Goal: Information Seeking & Learning: Learn about a topic

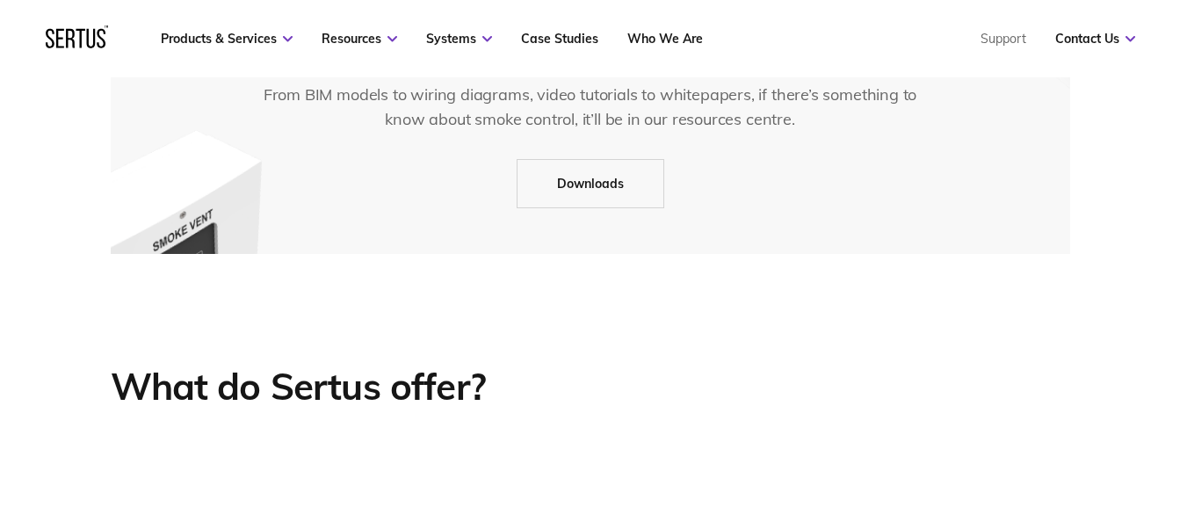
scroll to position [2373, 0]
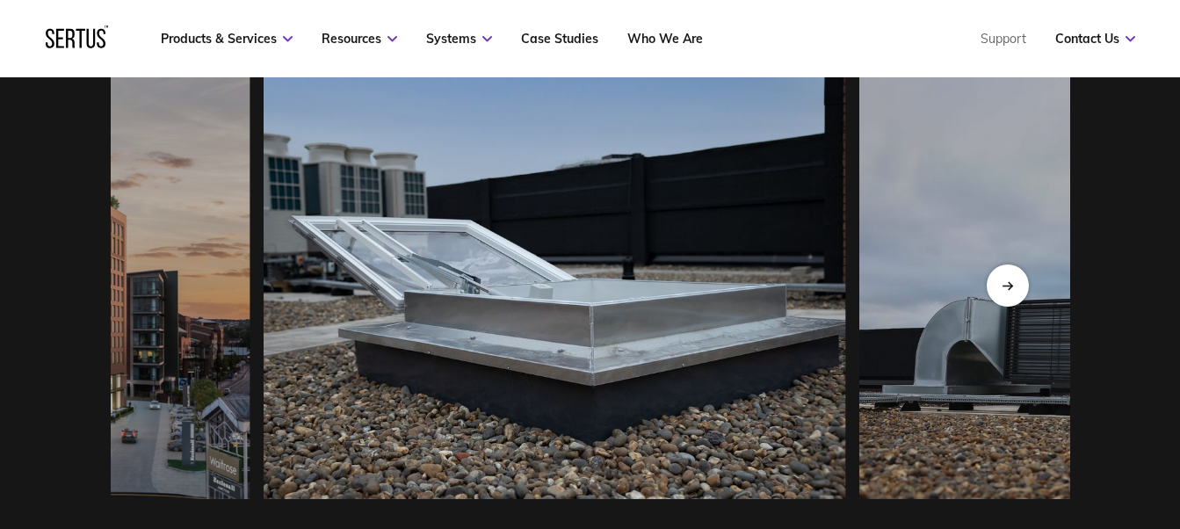
scroll to position [1582, 0]
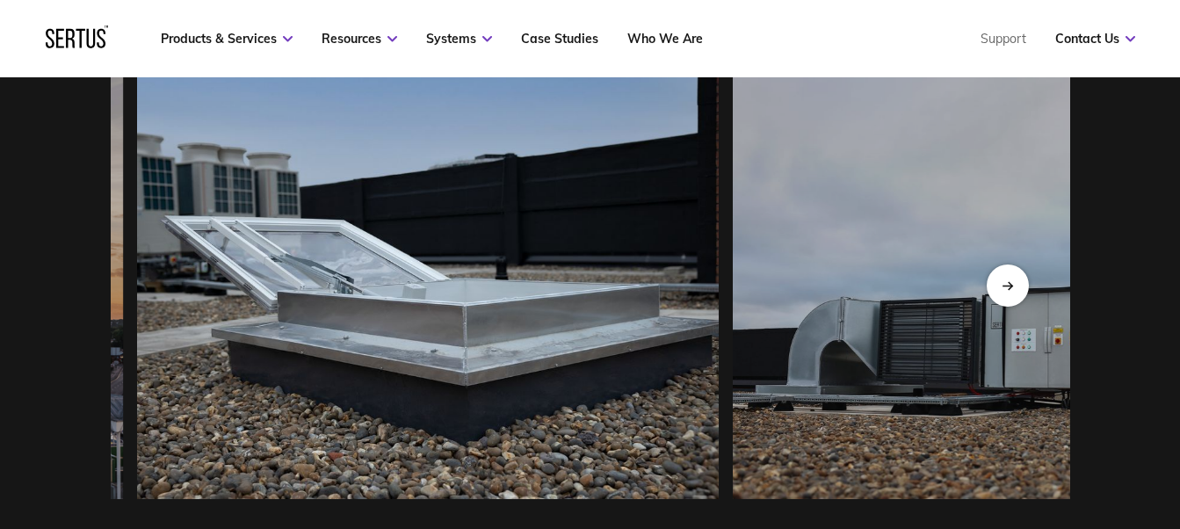
click at [432, 363] on img at bounding box center [427, 286] width 582 height 426
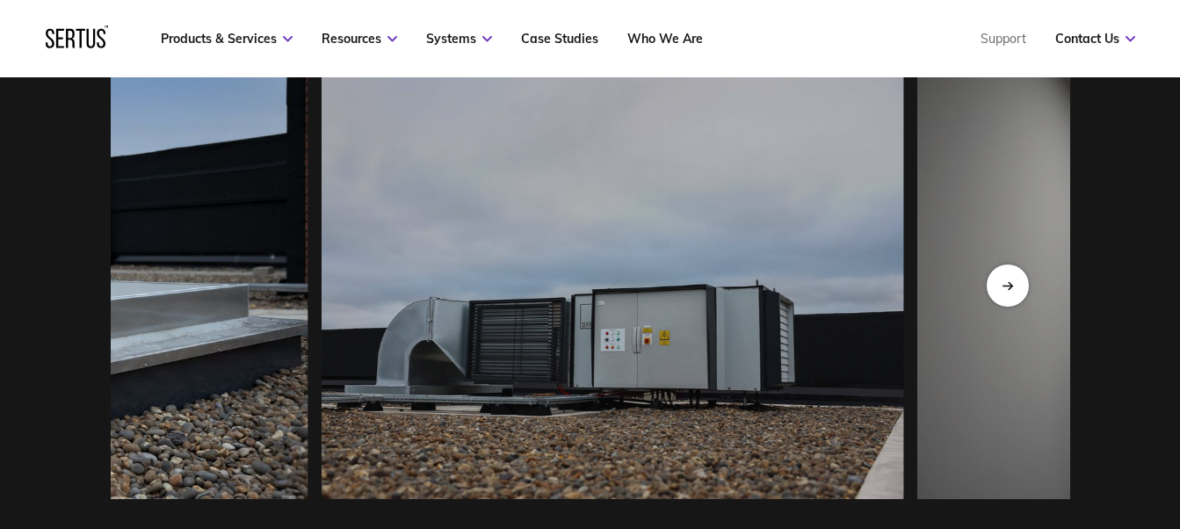
click at [158, 370] on img at bounding box center [17, 286] width 582 height 426
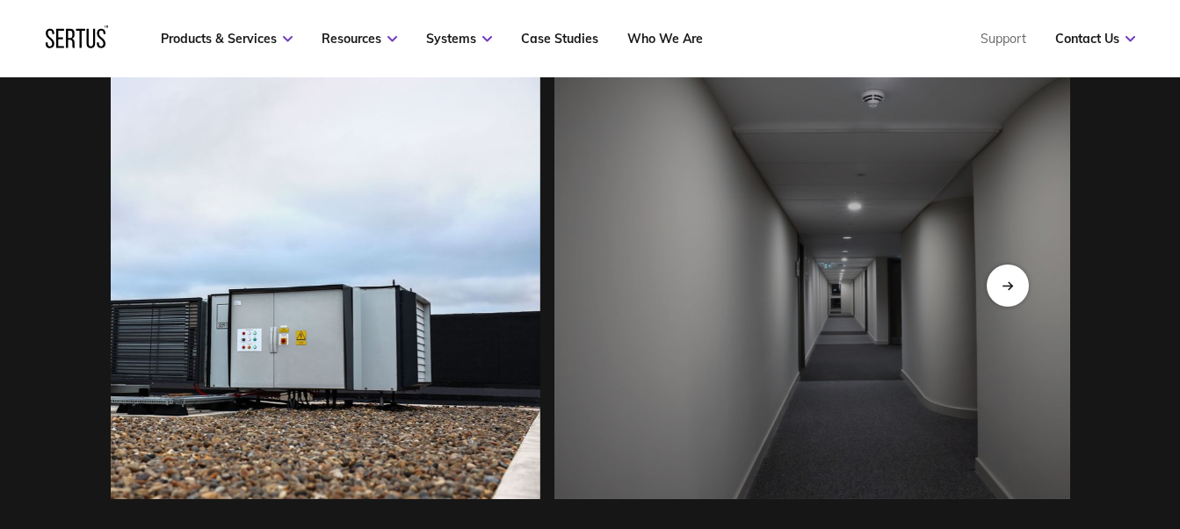
click at [288, 396] on img at bounding box center [249, 286] width 582 height 426
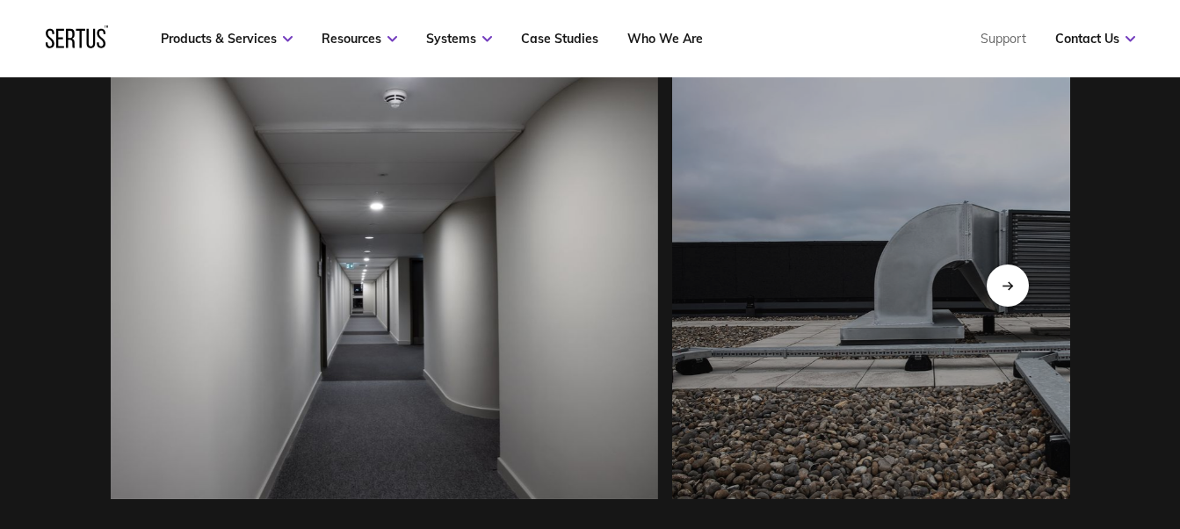
click at [352, 360] on img at bounding box center [367, 286] width 582 height 426
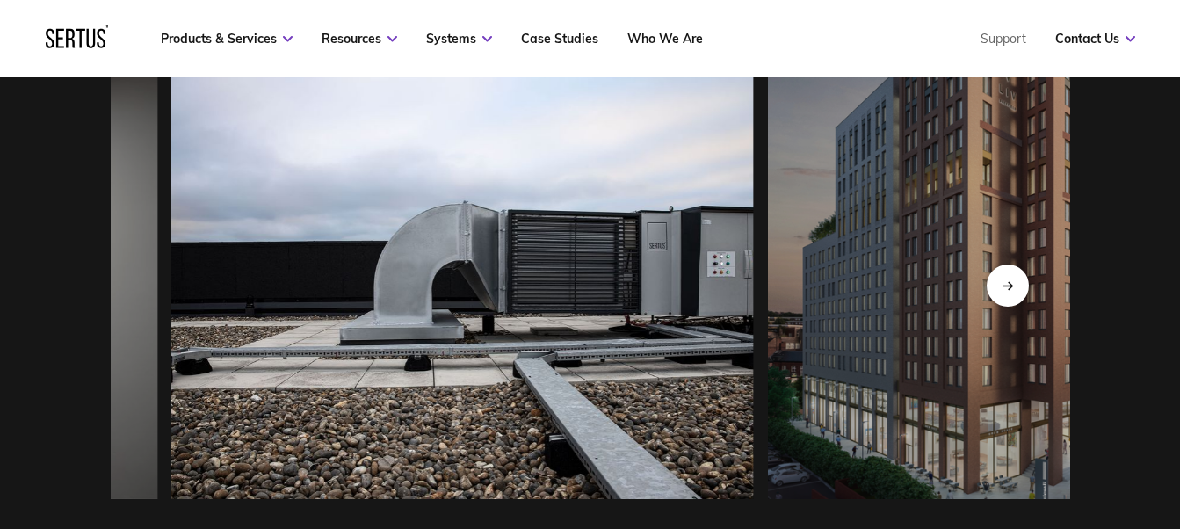
click at [689, 311] on img at bounding box center [462, 286] width 582 height 426
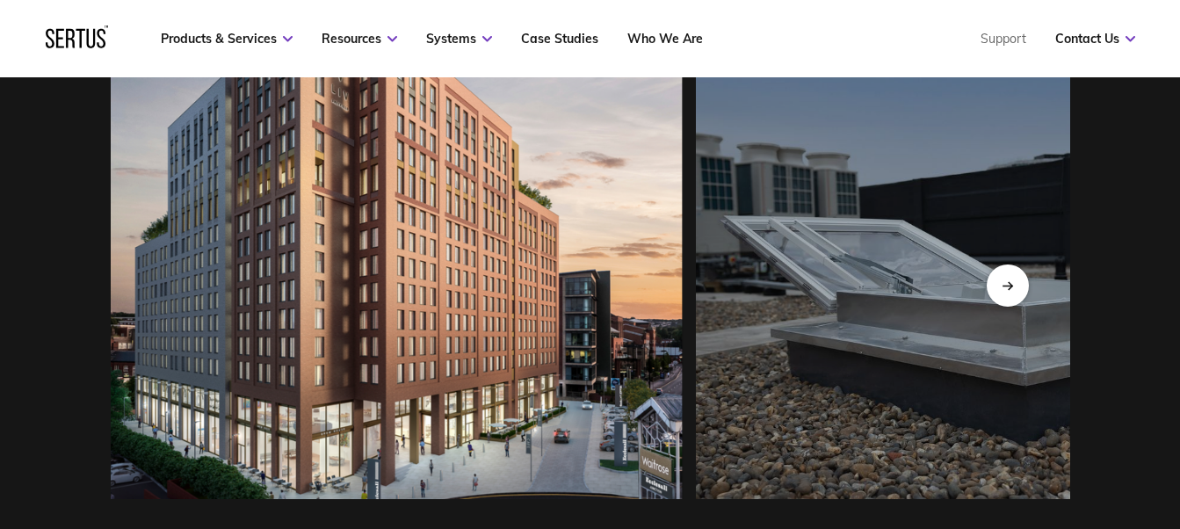
click at [274, 394] on img at bounding box center [390, 286] width 582 height 426
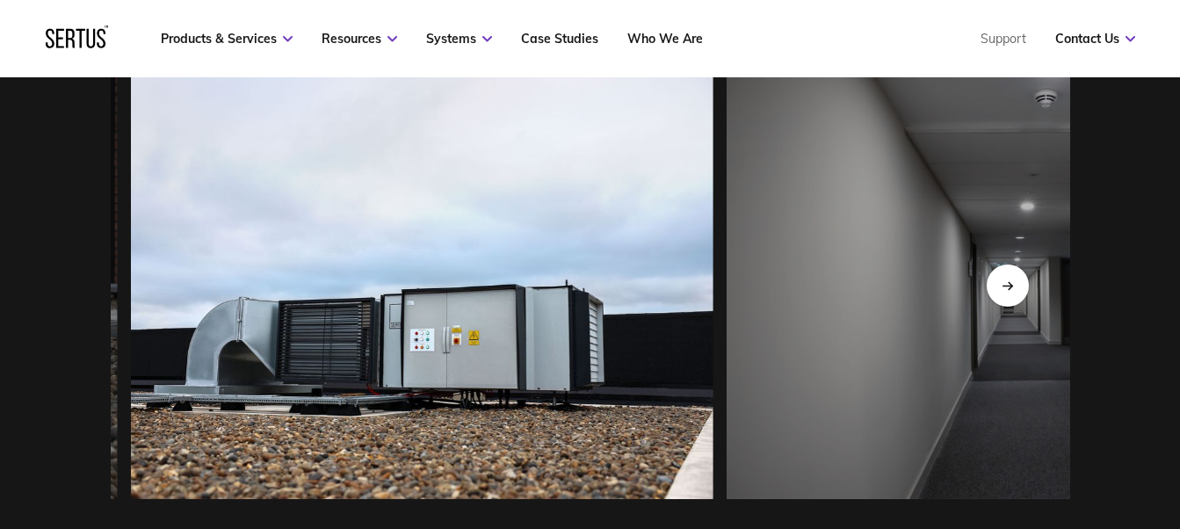
click at [339, 345] on img at bounding box center [422, 286] width 582 height 426
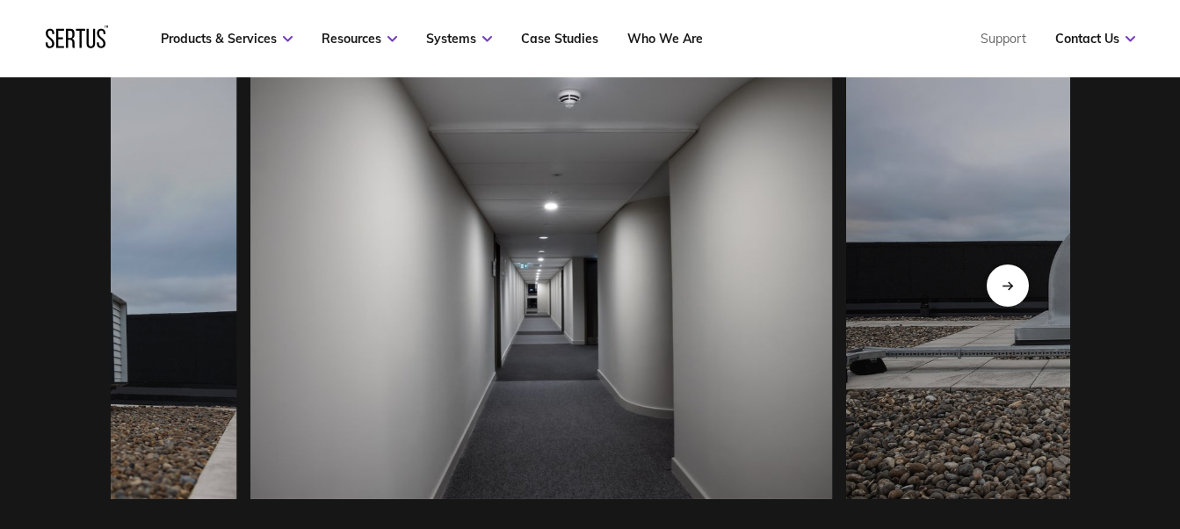
click at [274, 353] on img at bounding box center [542, 286] width 582 height 426
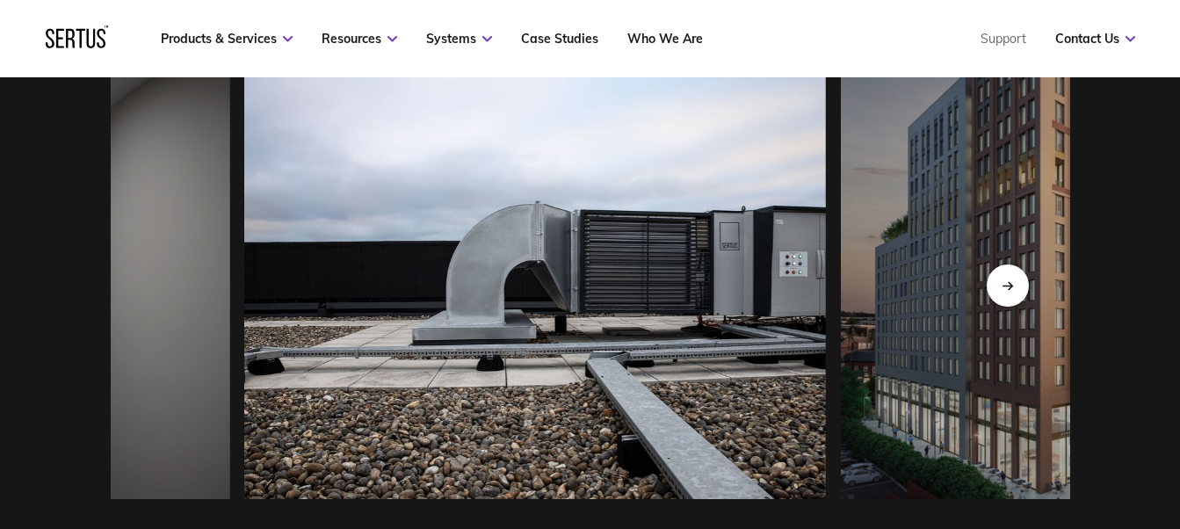
click at [826, 293] on img at bounding box center [535, 286] width 582 height 426
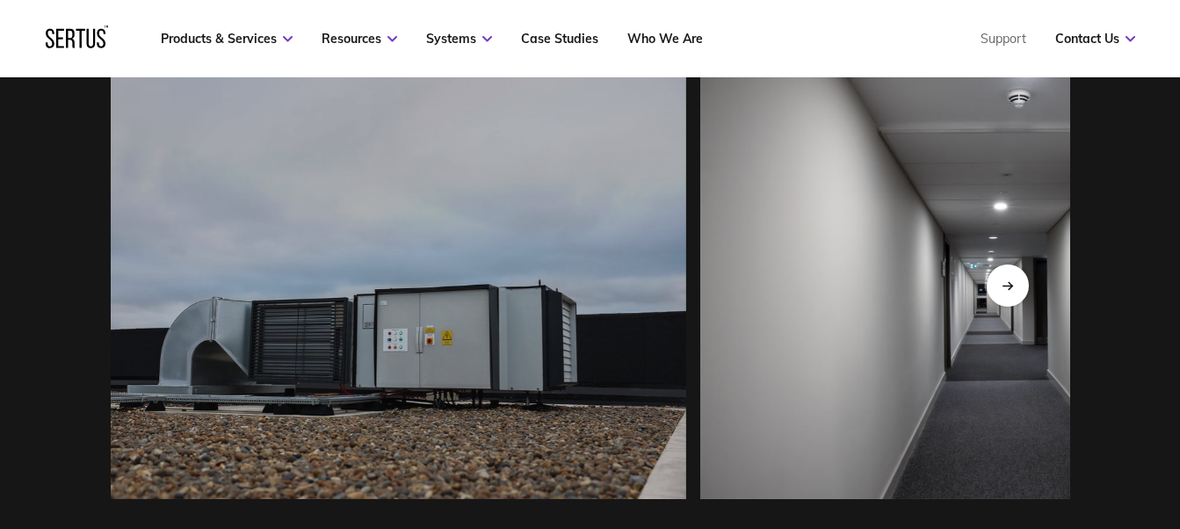
click at [903, 321] on img at bounding box center [992, 286] width 582 height 426
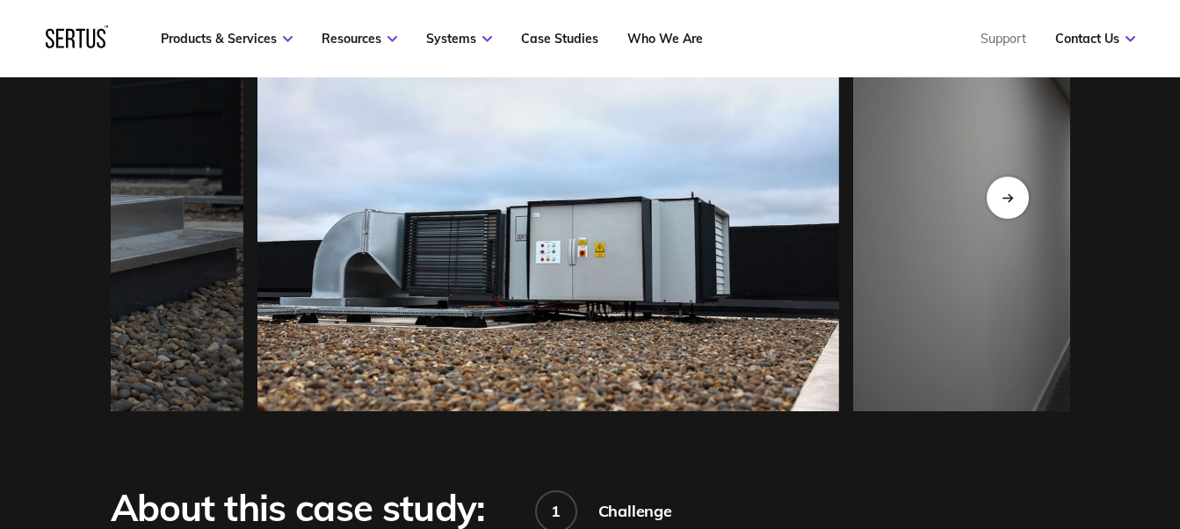
scroll to position [1758, 0]
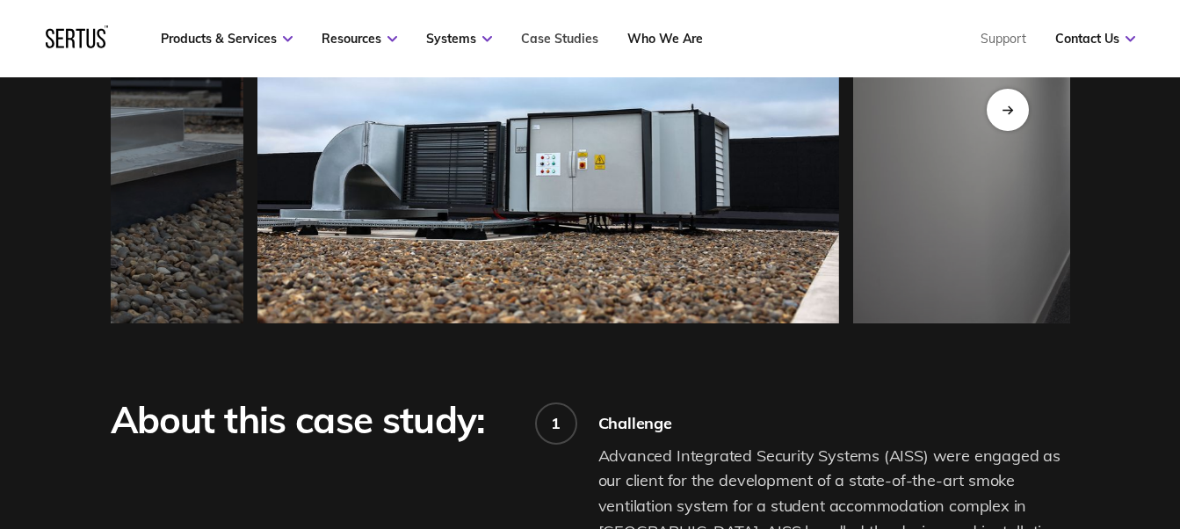
click at [553, 40] on link "Case Studies" at bounding box center [559, 39] width 77 height 16
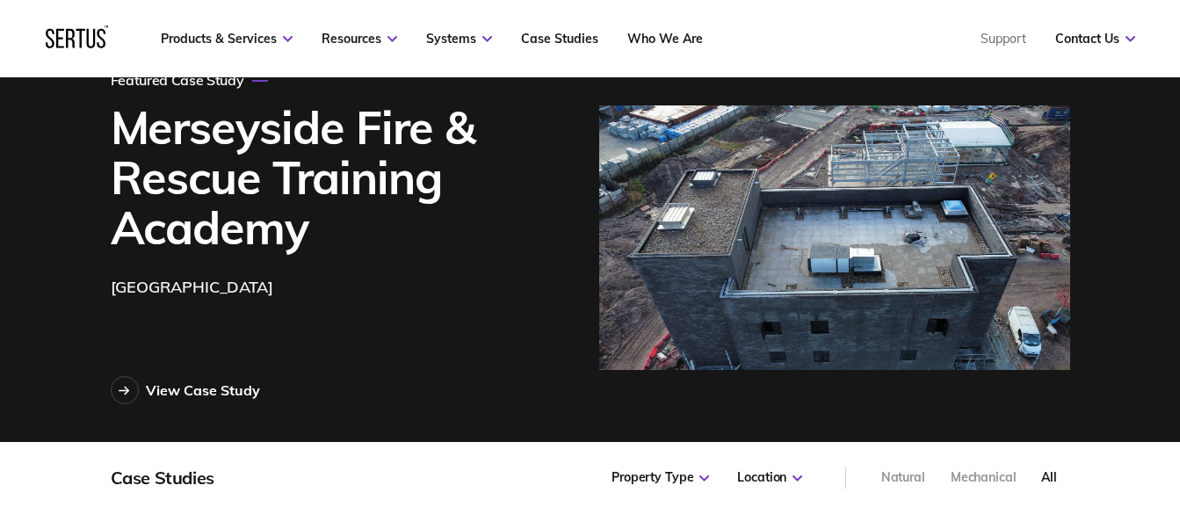
scroll to position [176, 0]
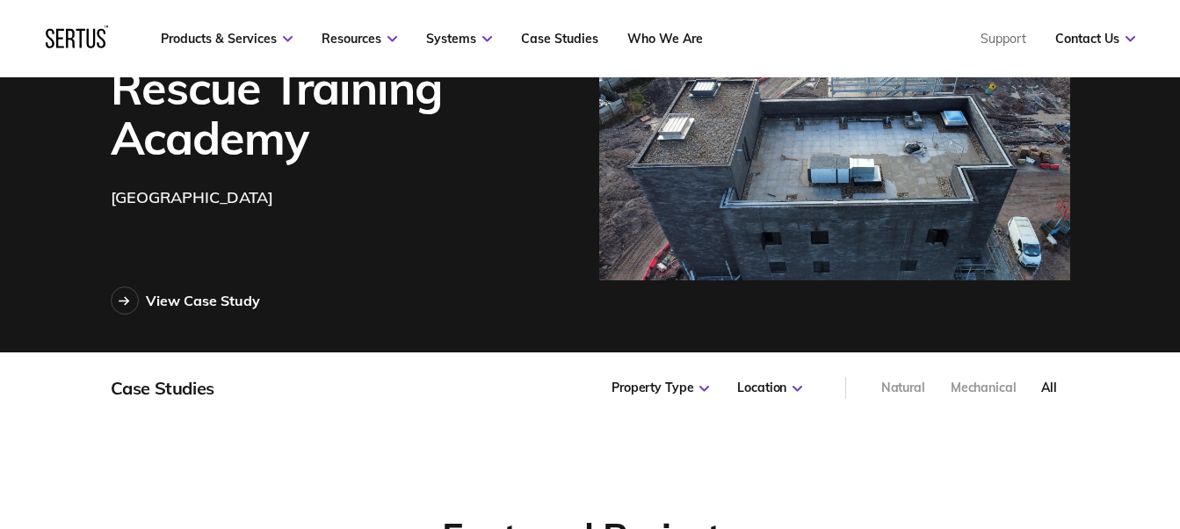
click at [837, 154] on img at bounding box center [834, 148] width 471 height 265
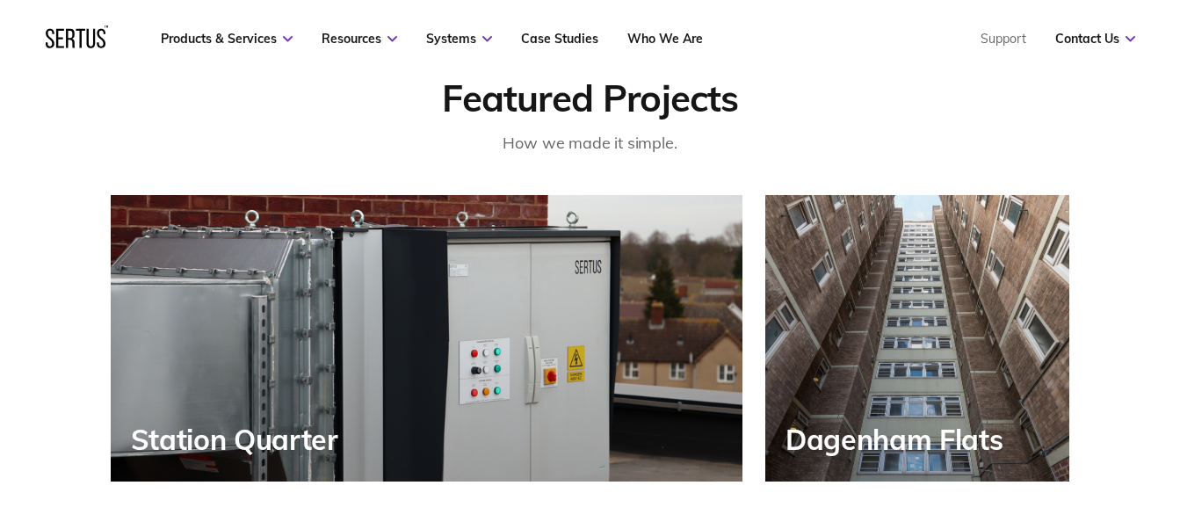
scroll to position [703, 0]
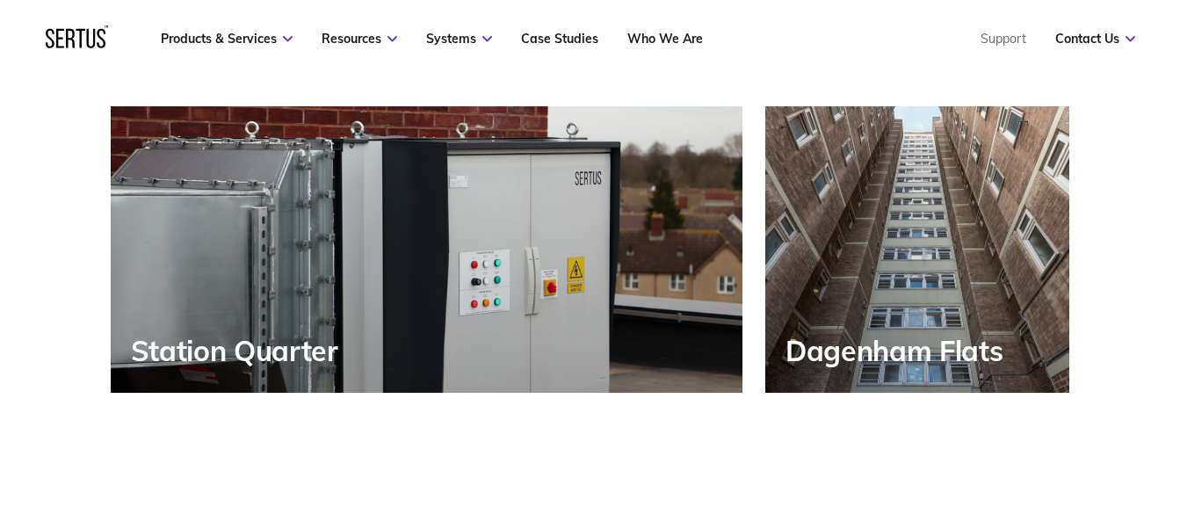
click at [409, 308] on div "Station Quarter" at bounding box center [427, 249] width 632 height 287
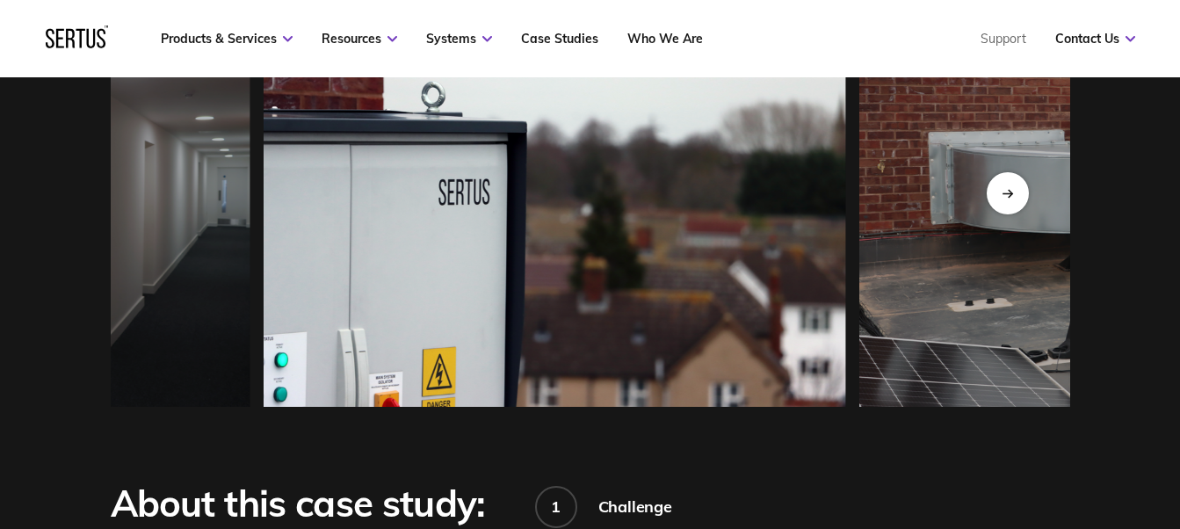
scroll to position [1494, 0]
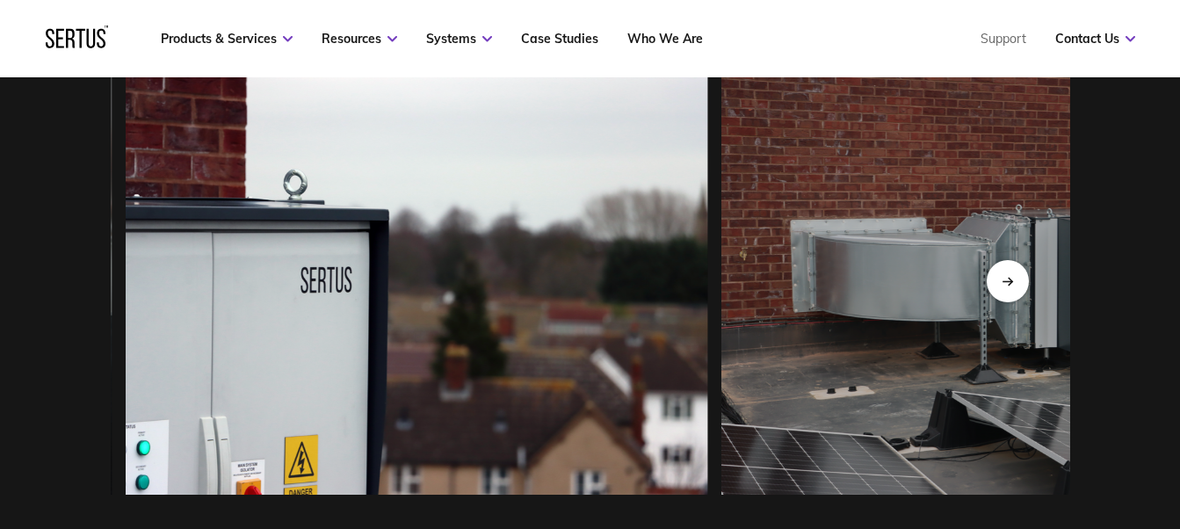
click at [259, 338] on img at bounding box center [417, 282] width 582 height 426
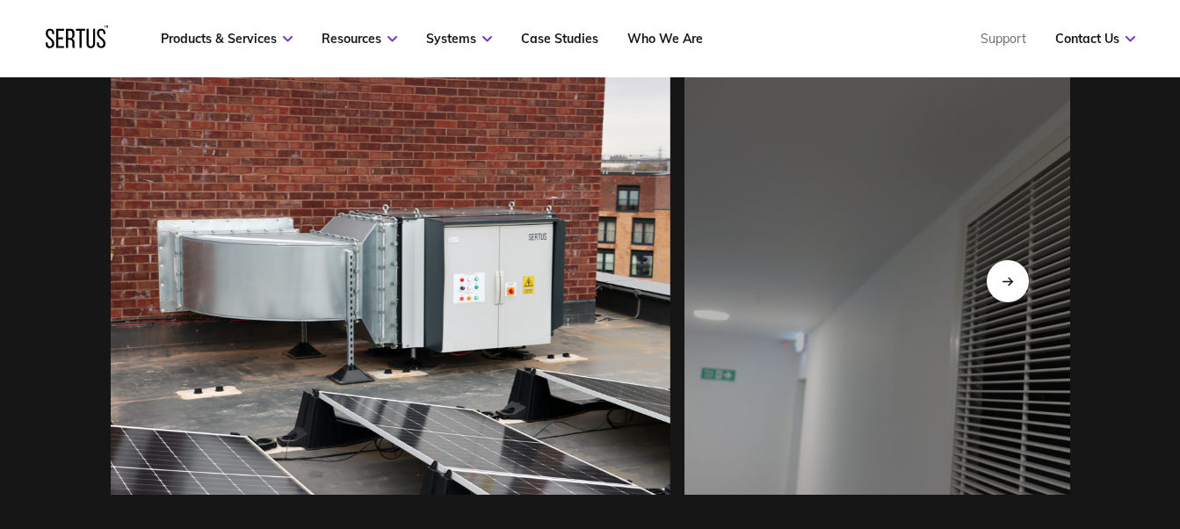
click at [303, 333] on img at bounding box center [379, 282] width 582 height 426
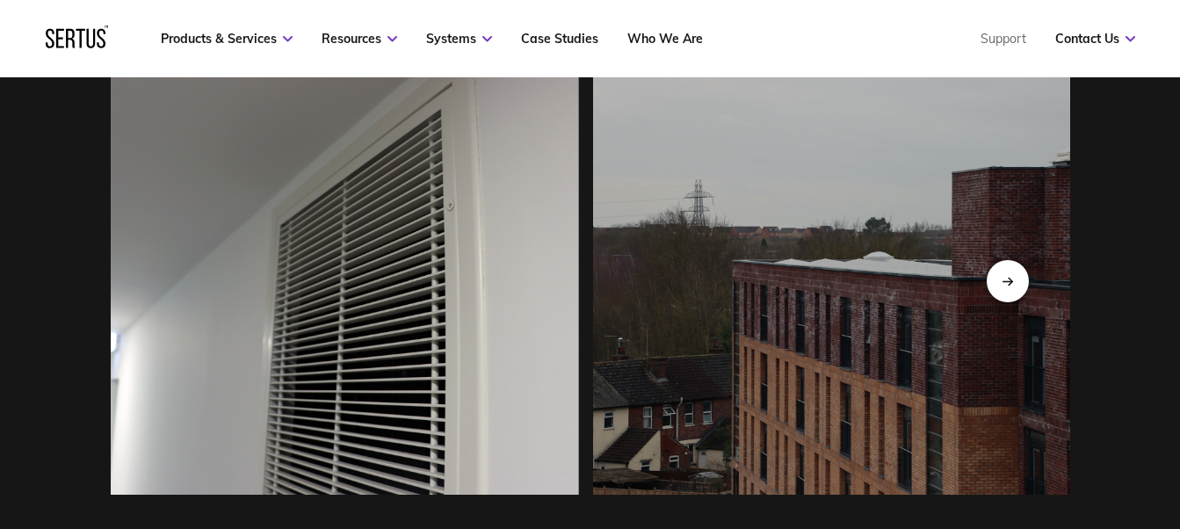
click at [246, 294] on img at bounding box center [287, 282] width 582 height 426
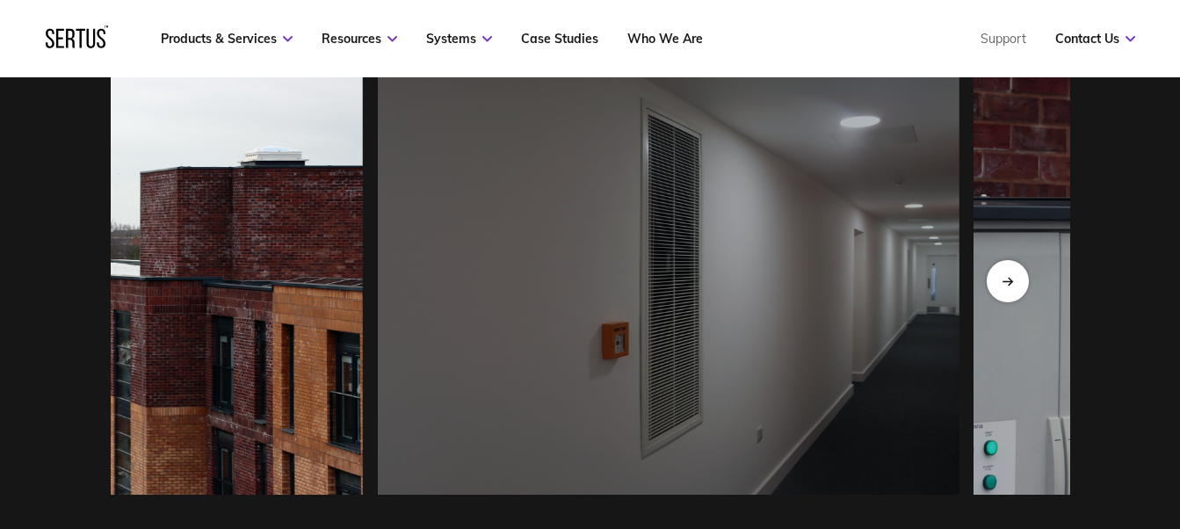
click at [192, 295] on img at bounding box center [72, 282] width 582 height 426
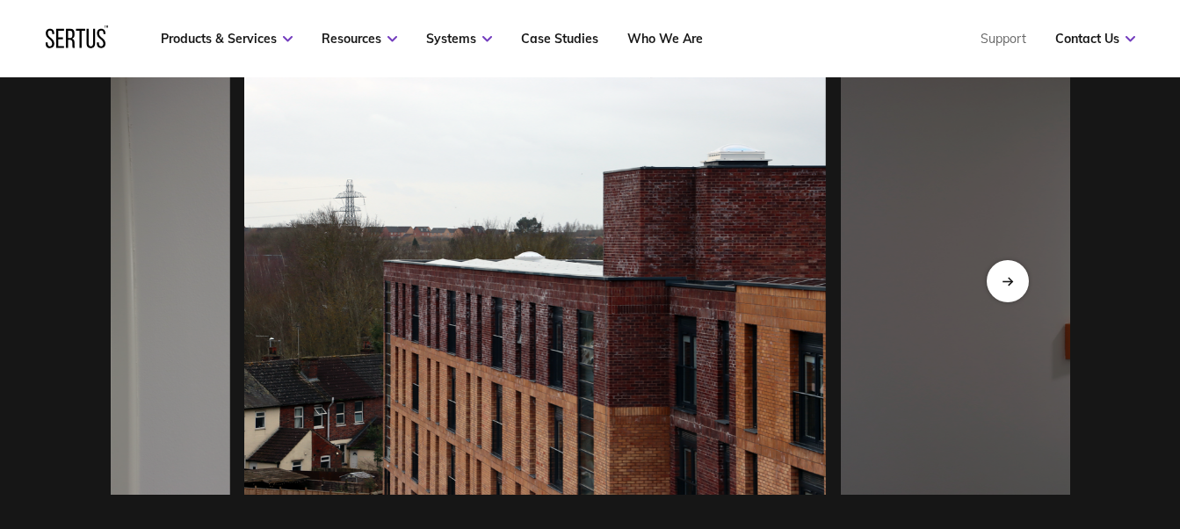
click at [366, 264] on img at bounding box center [535, 282] width 582 height 426
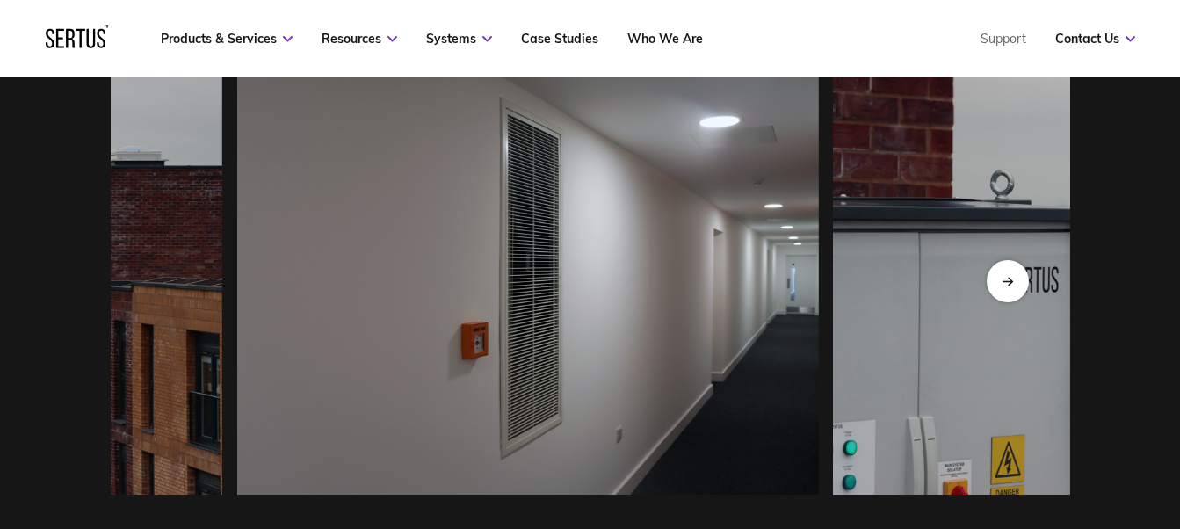
click at [361, 251] on img at bounding box center [527, 282] width 582 height 426
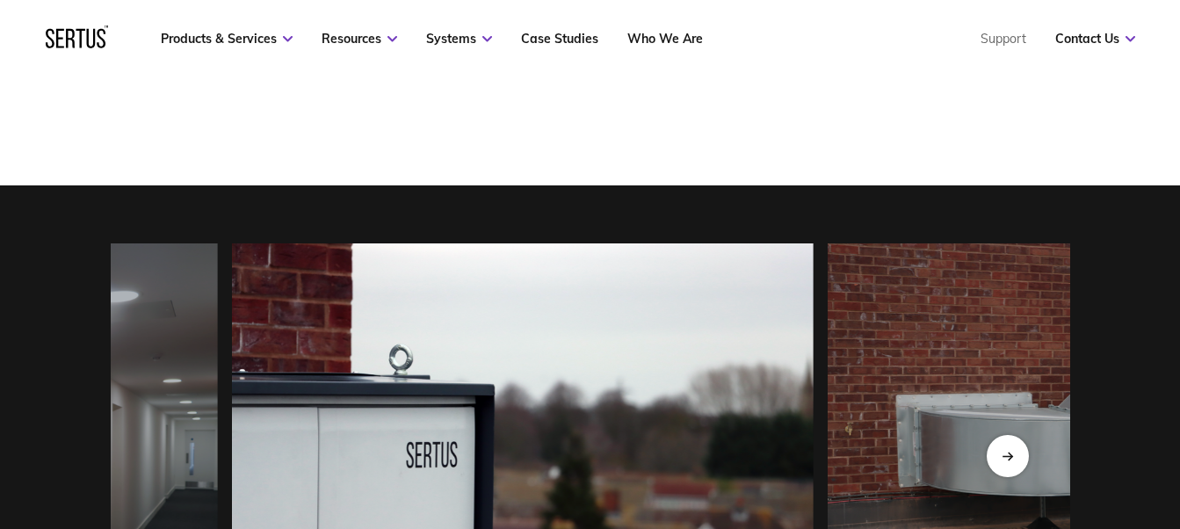
scroll to position [1318, 0]
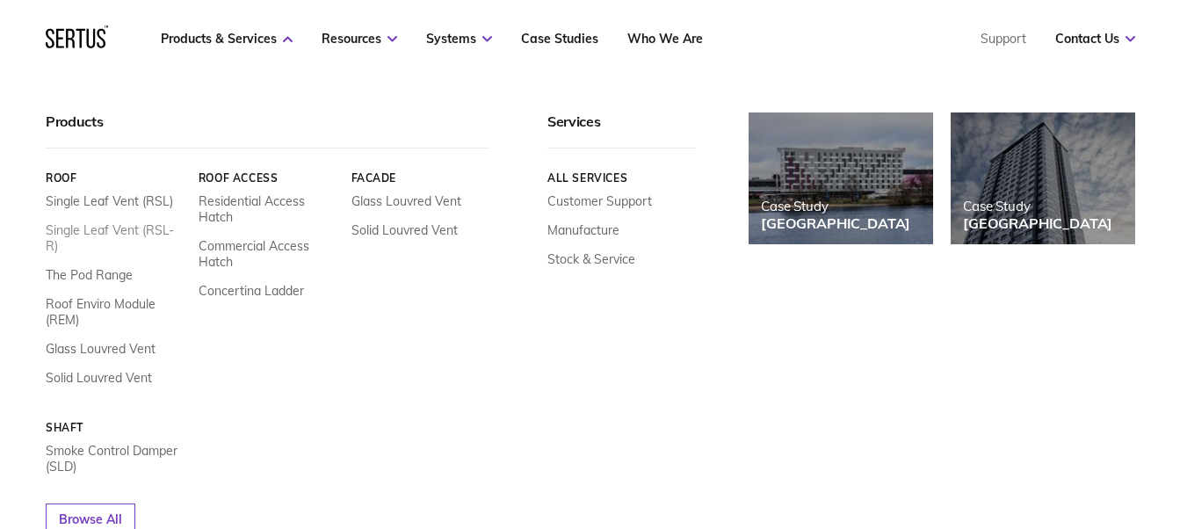
click at [129, 231] on link "Single Leaf Vent (RSL-R)" at bounding box center [116, 238] width 140 height 32
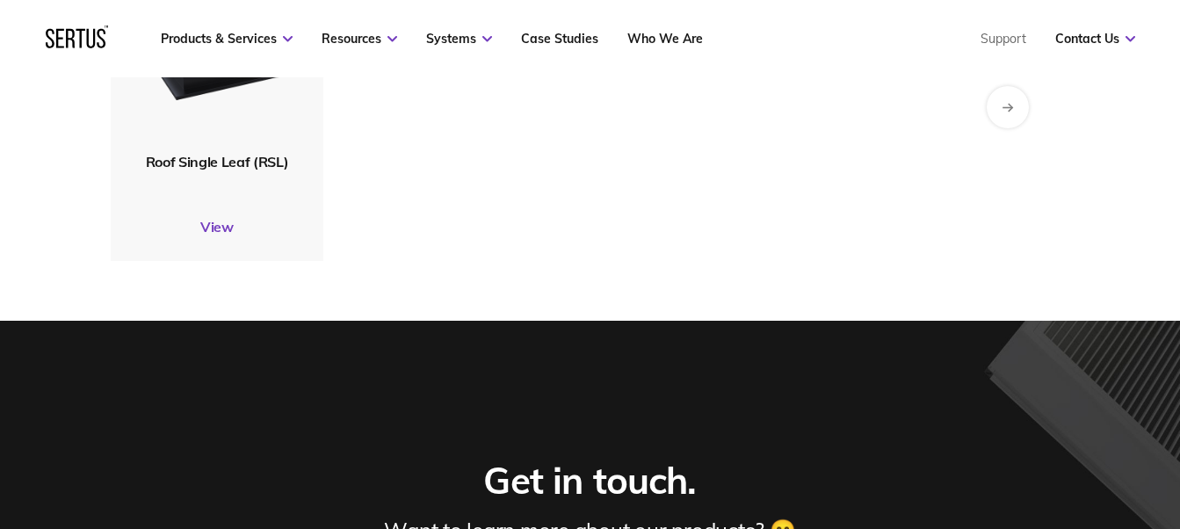
scroll to position [5889, 0]
